Goal: Check status

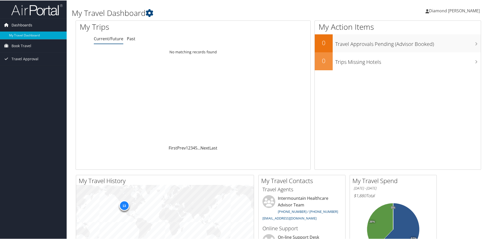
click at [21, 25] on span "Dashboards" at bounding box center [22, 24] width 21 height 13
click at [22, 34] on link "My Travel Dashboard" at bounding box center [33, 35] width 67 height 8
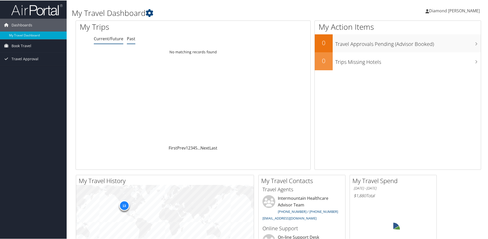
click at [133, 36] on link "Past" at bounding box center [131, 38] width 8 height 6
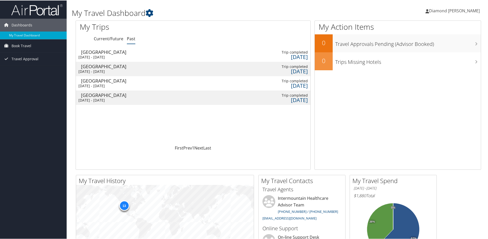
click at [112, 54] on div "[DATE] - [DATE]" at bounding box center [105, 56] width 55 height 5
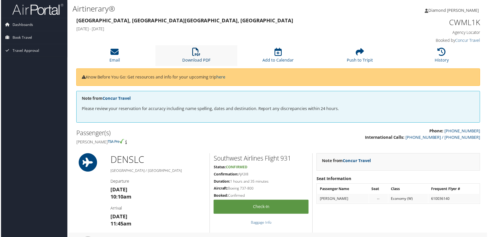
click at [198, 54] on icon at bounding box center [196, 52] width 8 height 8
